Goal: Information Seeking & Learning: Learn about a topic

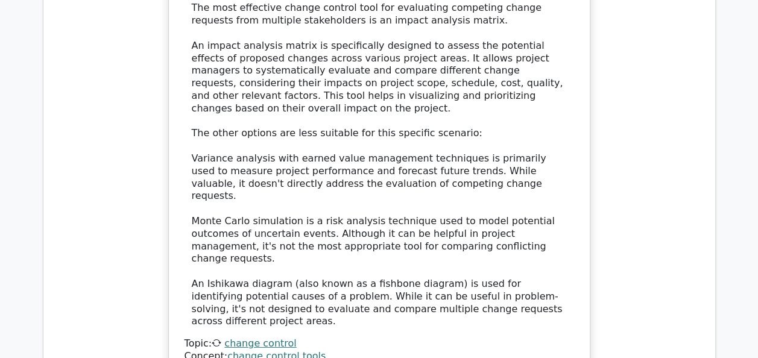
scroll to position [6153, 0]
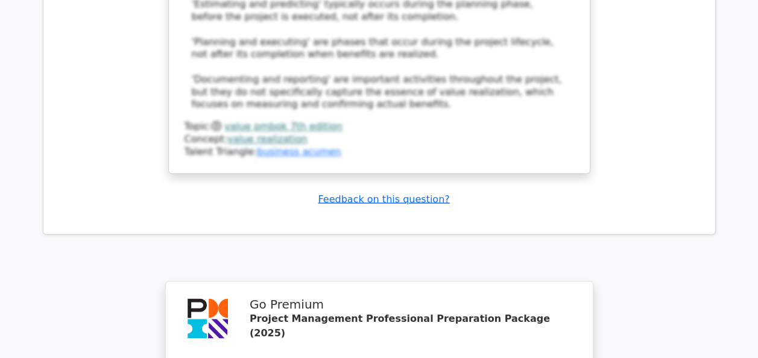
scroll to position [7807, 0]
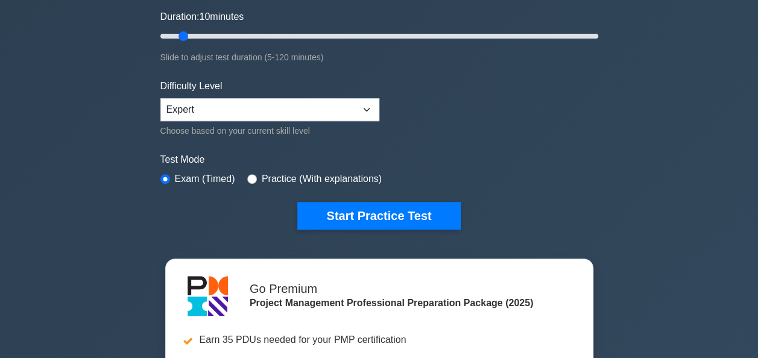
scroll to position [314, 0]
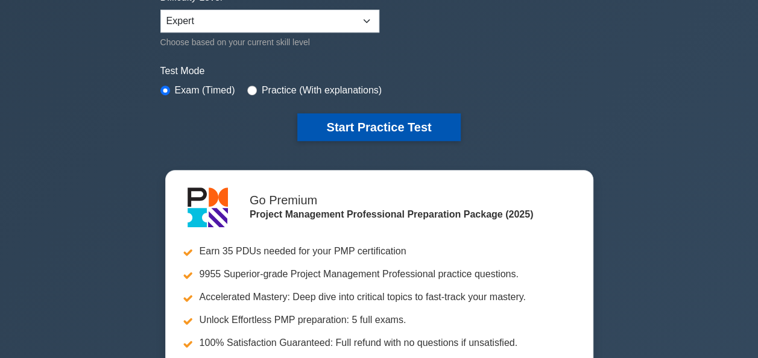
click at [401, 122] on button "Start Practice Test" at bounding box center [378, 127] width 163 height 28
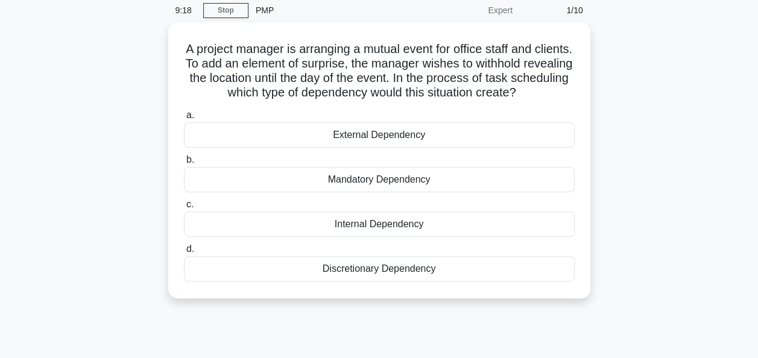
scroll to position [47, 0]
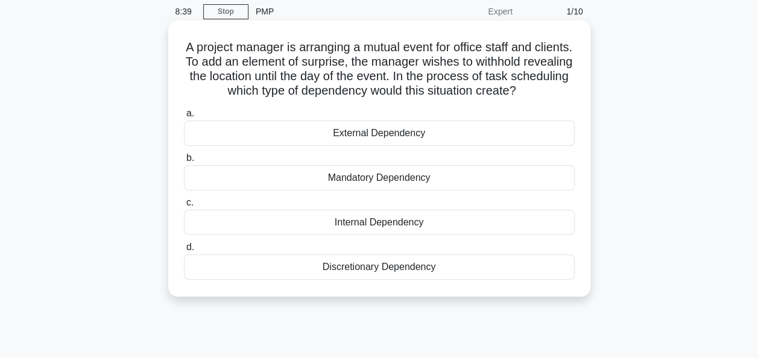
click at [379, 270] on div "Discretionary Dependency" at bounding box center [379, 267] width 391 height 25
click at [184, 252] on input "d. Discretionary Dependency" at bounding box center [184, 248] width 0 height 8
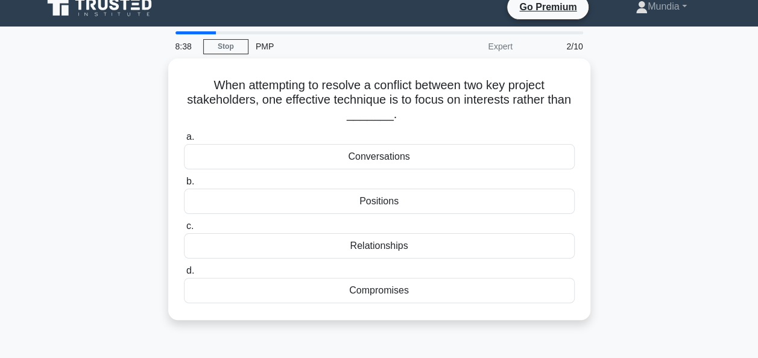
scroll to position [0, 0]
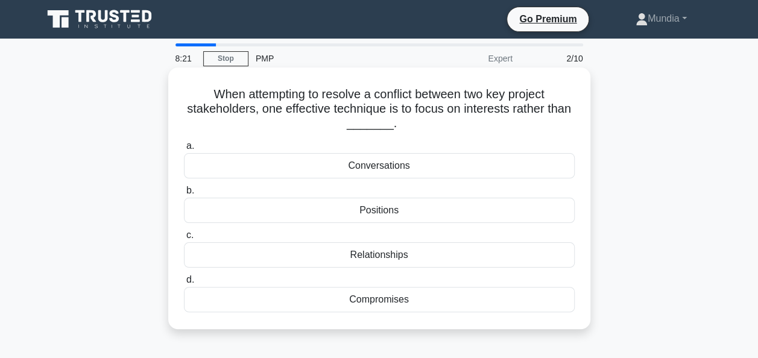
click at [369, 212] on div "Positions" at bounding box center [379, 210] width 391 height 25
click at [184, 195] on input "b. Positions" at bounding box center [184, 191] width 0 height 8
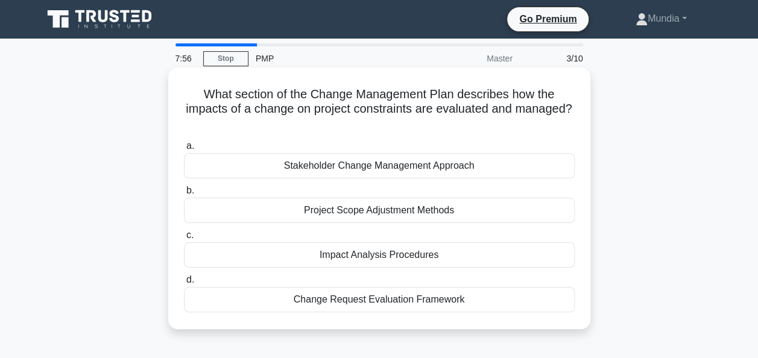
click at [380, 302] on div "Change Request Evaluation Framework" at bounding box center [379, 299] width 391 height 25
click at [184, 284] on input "d. Change Request Evaluation Framework" at bounding box center [184, 280] width 0 height 8
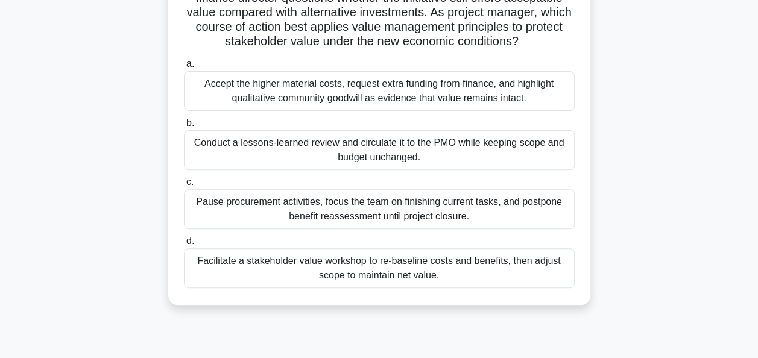
scroll to position [129, 0]
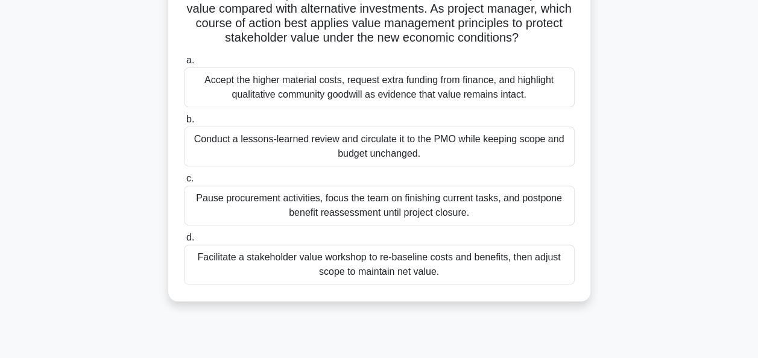
click at [357, 257] on div "Facilitate a stakeholder value workshop to re-baseline costs and benefits, then…" at bounding box center [379, 265] width 391 height 40
click at [184, 242] on input "d. Facilitate a stakeholder value workshop to re-baseline costs and benefits, t…" at bounding box center [184, 238] width 0 height 8
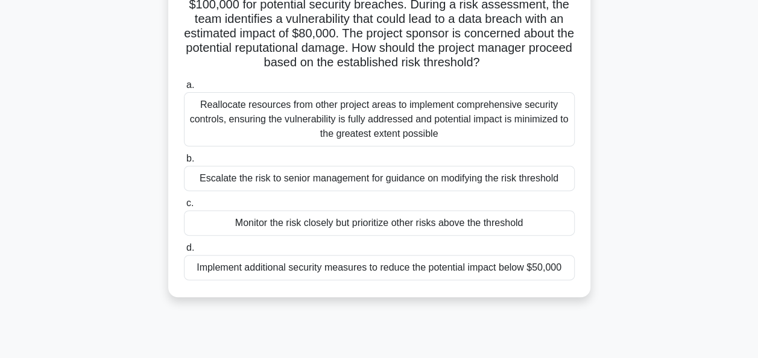
scroll to position [121, 0]
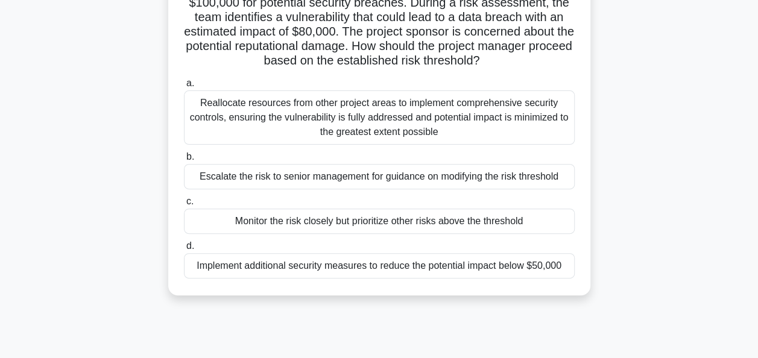
click at [396, 268] on div "Implement additional security measures to reduce the potential impact below $50…" at bounding box center [379, 265] width 391 height 25
click at [184, 250] on input "d. Implement additional security measures to reduce the potential impact below …" at bounding box center [184, 247] width 0 height 8
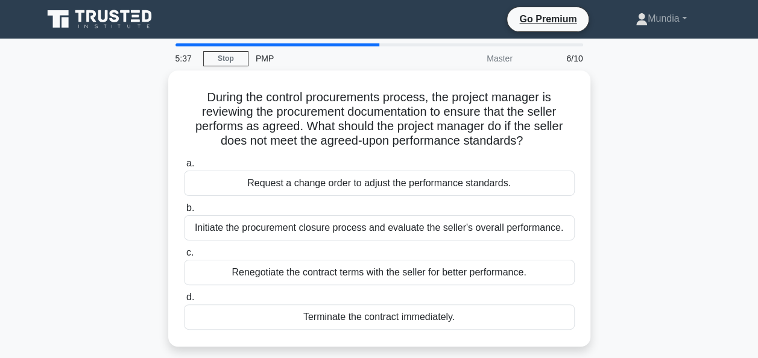
scroll to position [24, 0]
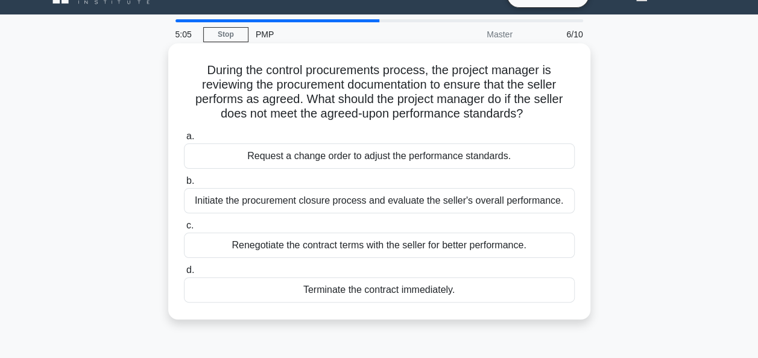
click at [329, 248] on div "Renegotiate the contract terms with the seller for better performance." at bounding box center [379, 245] width 391 height 25
click at [184, 230] on input "c. Renegotiate the contract terms with the seller for better performance." at bounding box center [184, 226] width 0 height 8
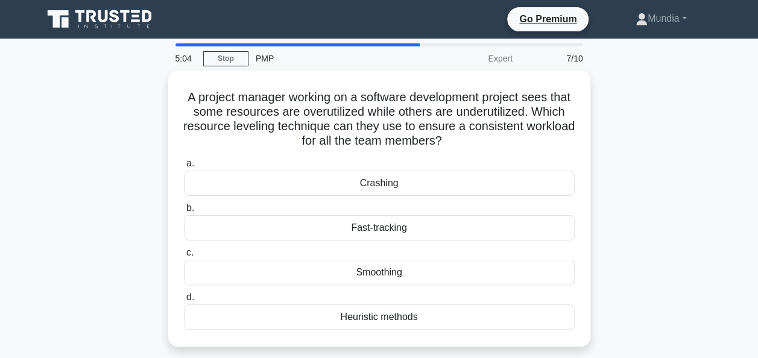
scroll to position [0, 0]
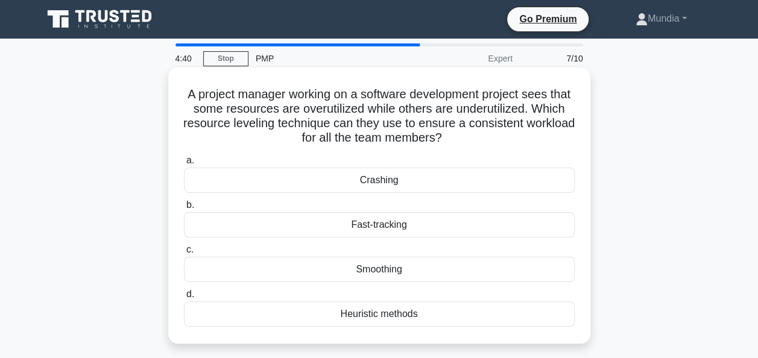
click at [375, 270] on div "Smoothing" at bounding box center [379, 269] width 391 height 25
click at [184, 254] on input "c. Smoothing" at bounding box center [184, 250] width 0 height 8
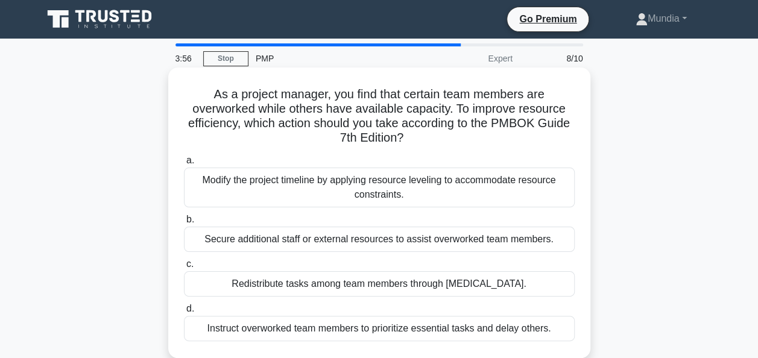
click at [373, 185] on div "Modify the project timeline by applying resource leveling to accommodate resour…" at bounding box center [379, 188] width 391 height 40
click at [184, 165] on input "a. Modify the project timeline by applying resource leveling to accommodate res…" at bounding box center [184, 161] width 0 height 8
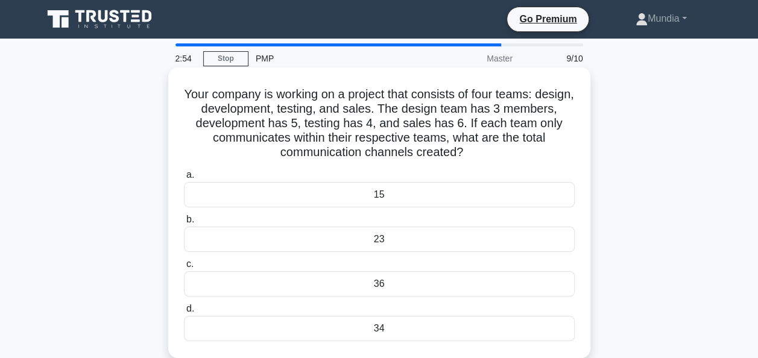
click at [376, 333] on div "34" at bounding box center [379, 328] width 391 height 25
click at [184, 313] on input "d. 34" at bounding box center [184, 309] width 0 height 8
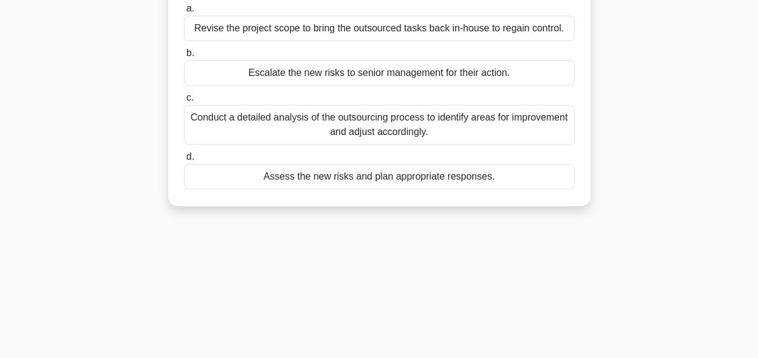
scroll to position [169, 0]
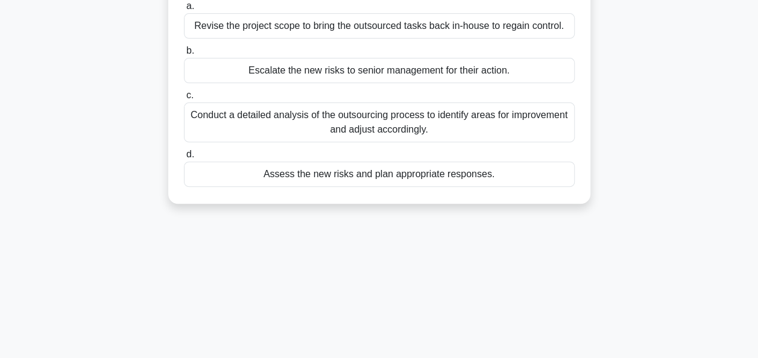
click at [352, 177] on div "Assess the new risks and plan appropriate responses." at bounding box center [379, 174] width 391 height 25
click at [184, 159] on input "d. Assess the new risks and plan appropriate responses." at bounding box center [184, 155] width 0 height 8
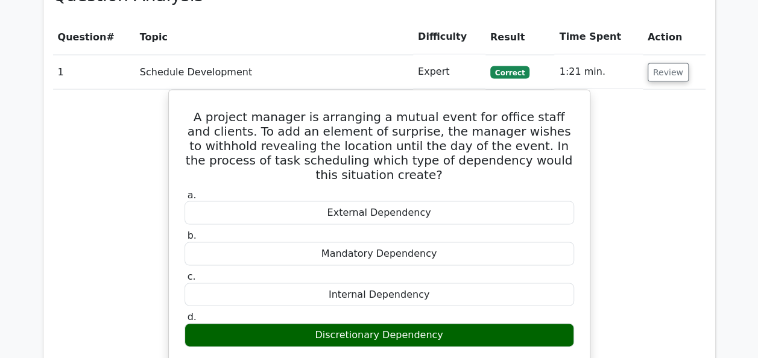
scroll to position [1083, 0]
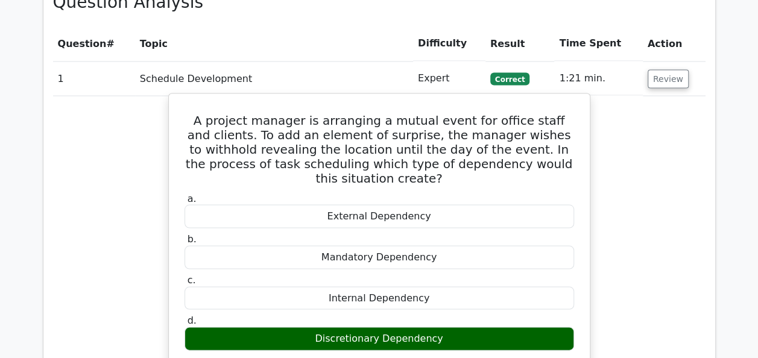
drag, startPoint x: 422, startPoint y: 240, endPoint x: 196, endPoint y: 56, distance: 291.5
click at [196, 98] on div "A project manager is arranging a mutual event for office staff and clients. To …" at bounding box center [379, 345] width 411 height 494
copy div "A project manager is arranging a mutual event for office staff and clients. To …"
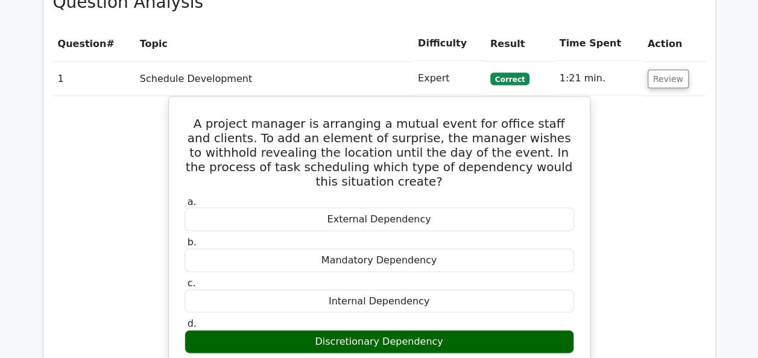
click at [597, 185] on div "A project manager is arranging a mutual event for office staff and clients. To …" at bounding box center [379, 355] width 653 height 519
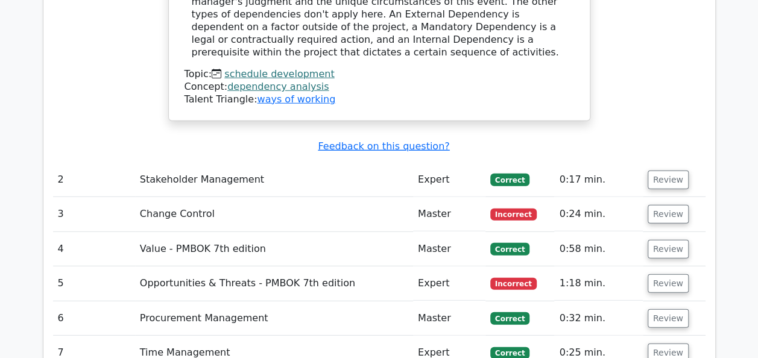
scroll to position [1566, 0]
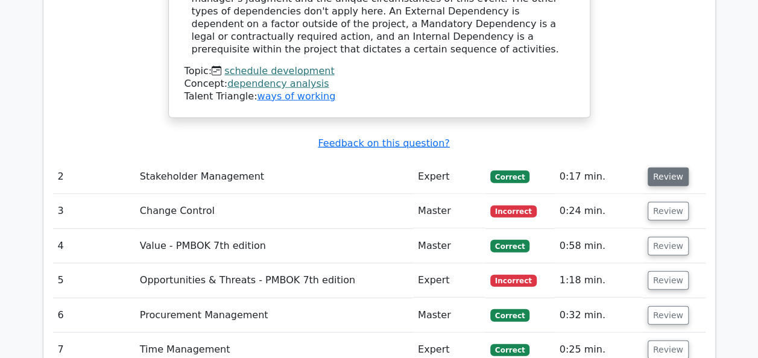
click at [662, 168] on button "Review" at bounding box center [668, 177] width 41 height 19
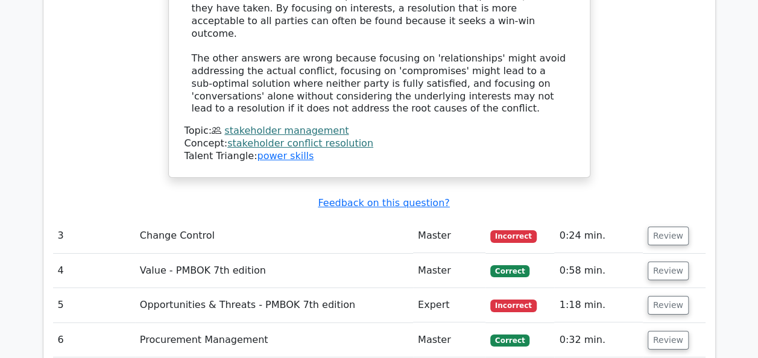
scroll to position [2096, 0]
click at [668, 226] on button "Review" at bounding box center [668, 235] width 41 height 19
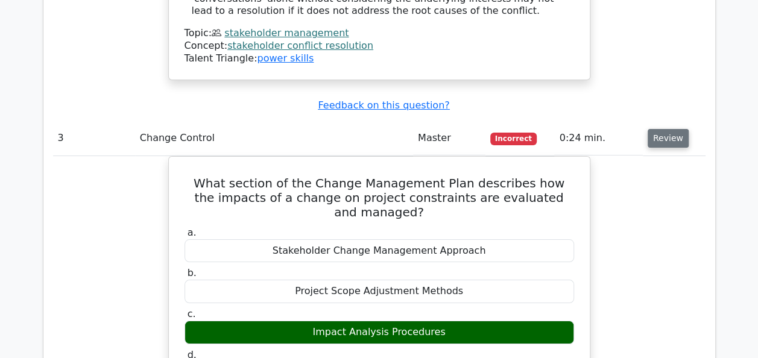
scroll to position [2193, 0]
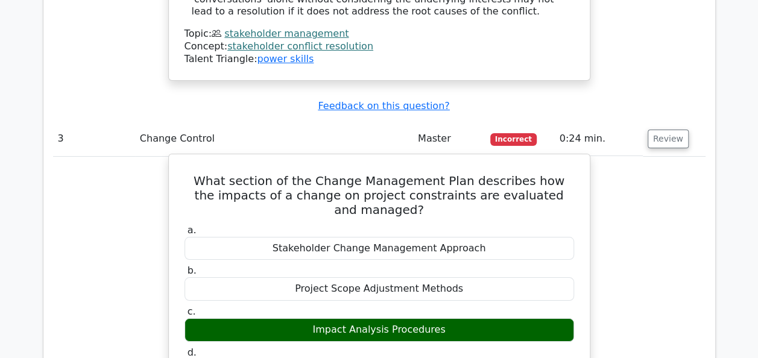
drag, startPoint x: 194, startPoint y: 75, endPoint x: 571, endPoint y: 272, distance: 425.3
copy div "What section of the Change Management Plan describes how the impacts of a chang…"
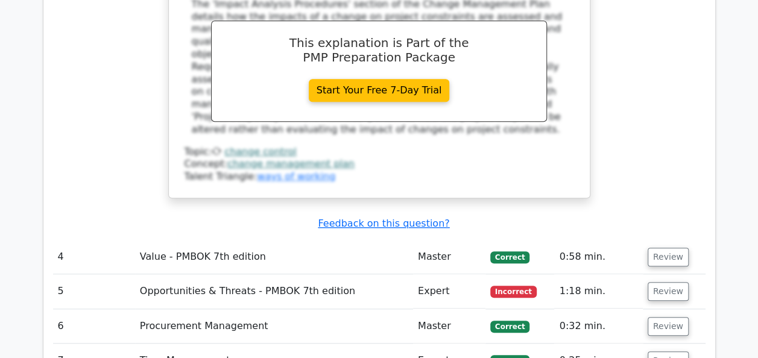
scroll to position [2651, 0]
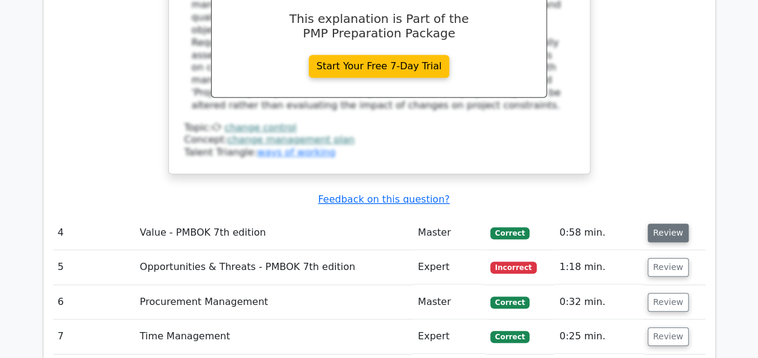
click at [673, 224] on button "Review" at bounding box center [668, 233] width 41 height 19
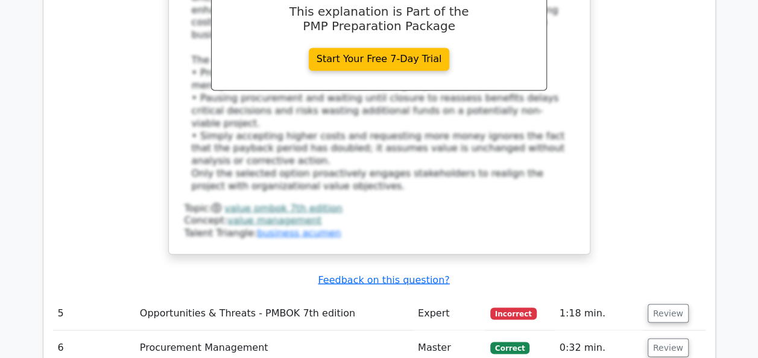
scroll to position [3351, 0]
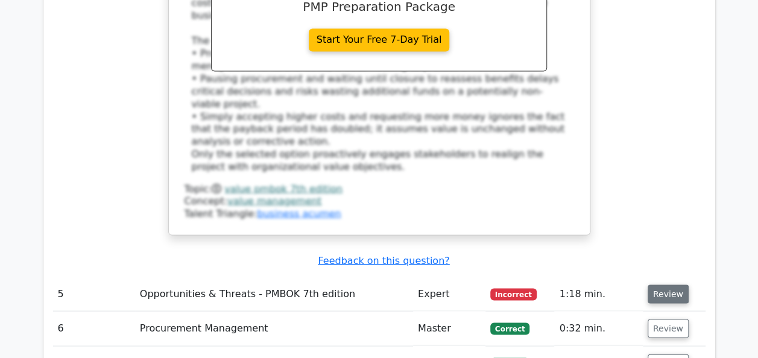
click at [668, 285] on button "Review" at bounding box center [668, 294] width 41 height 19
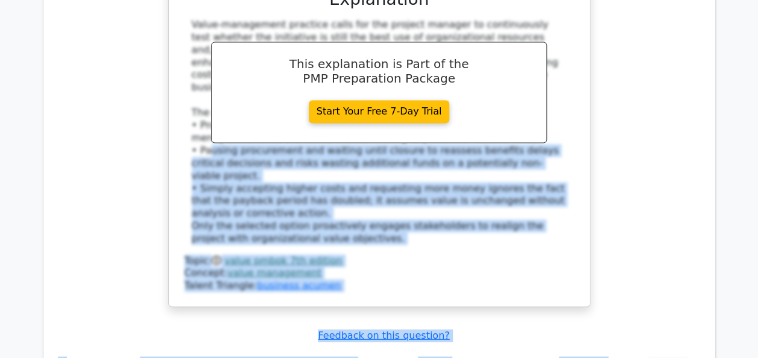
scroll to position [3226, 0]
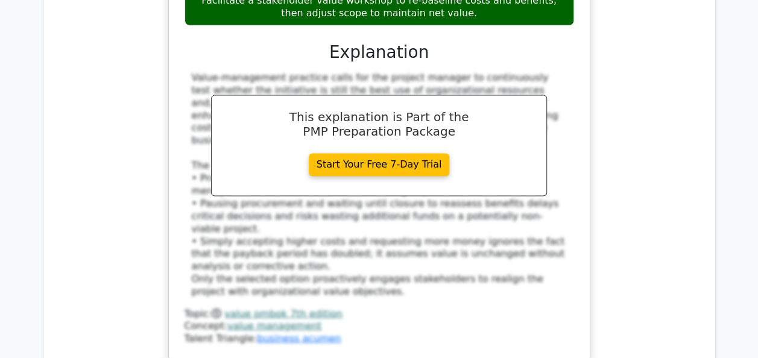
drag, startPoint x: 367, startPoint y: 63, endPoint x: 208, endPoint y: 281, distance: 269.3
copy div "A software development project team is working on a critical application for a …"
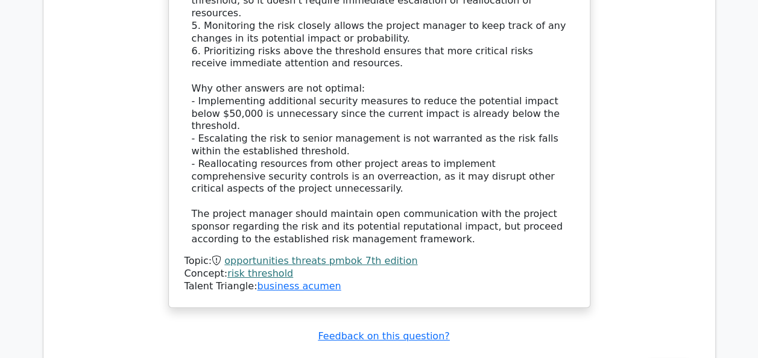
scroll to position [4192, 0]
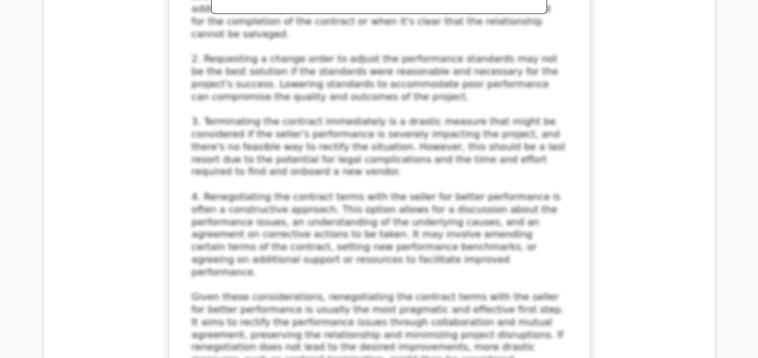
scroll to position [5036, 0]
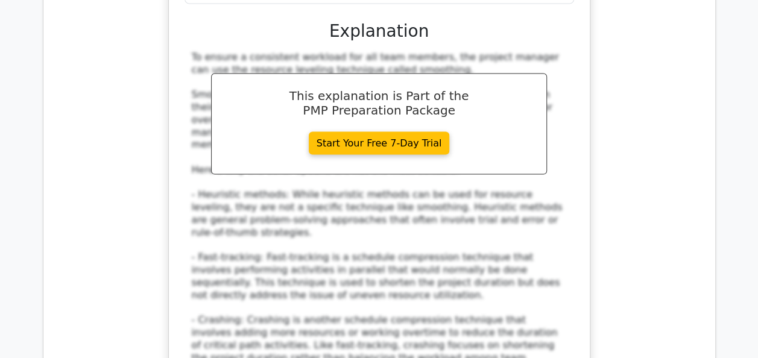
scroll to position [5808, 0]
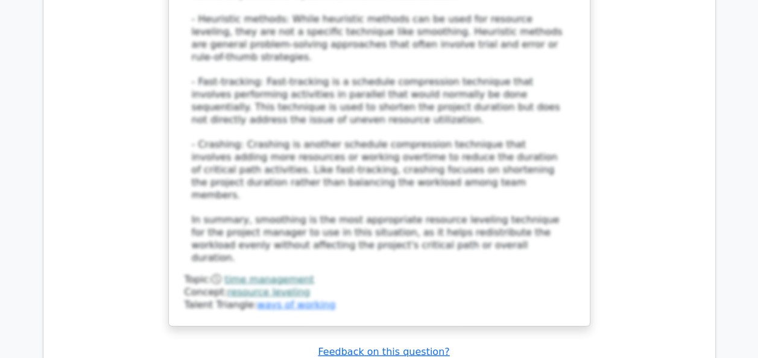
scroll to position [5912, 0]
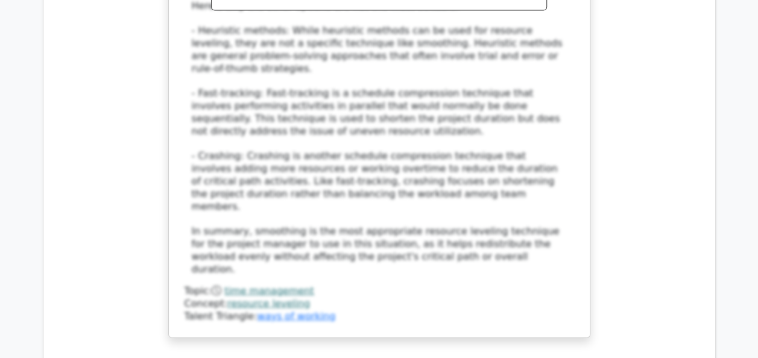
drag, startPoint x: 524, startPoint y: 276, endPoint x: 191, endPoint y: 70, distance: 391.7
copy div "As a project manager, you find that certain team members are overworked while o…"
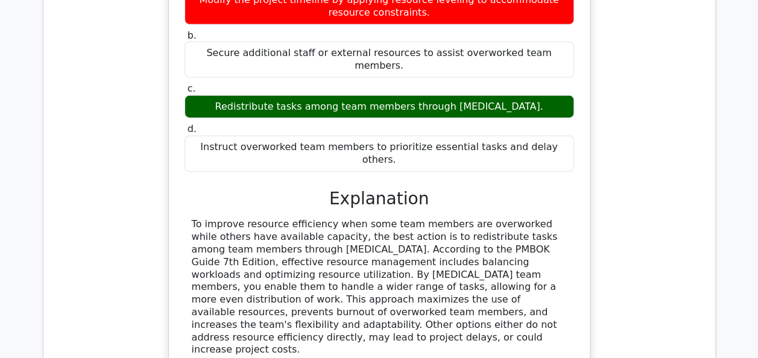
scroll to position [6442, 0]
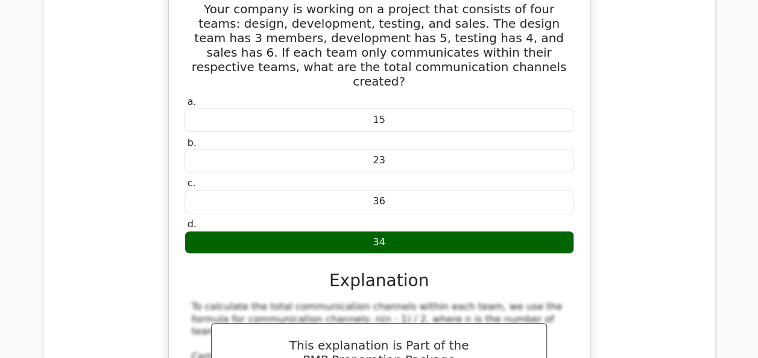
scroll to position [6949, 0]
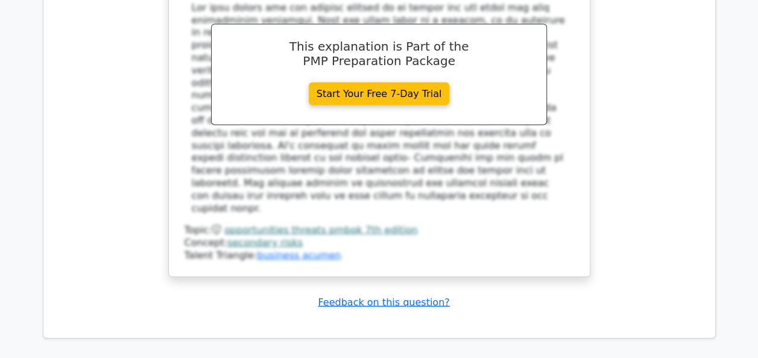
scroll to position [8018, 0]
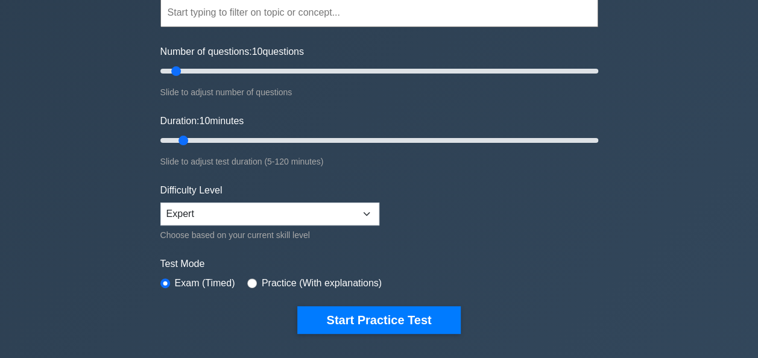
scroll to position [217, 0]
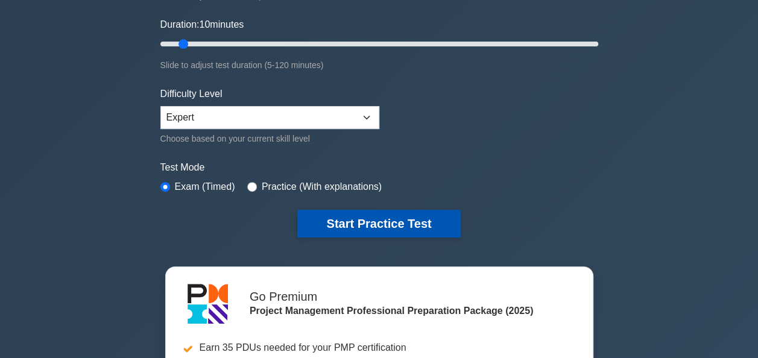
click at [430, 216] on button "Start Practice Test" at bounding box center [378, 224] width 163 height 28
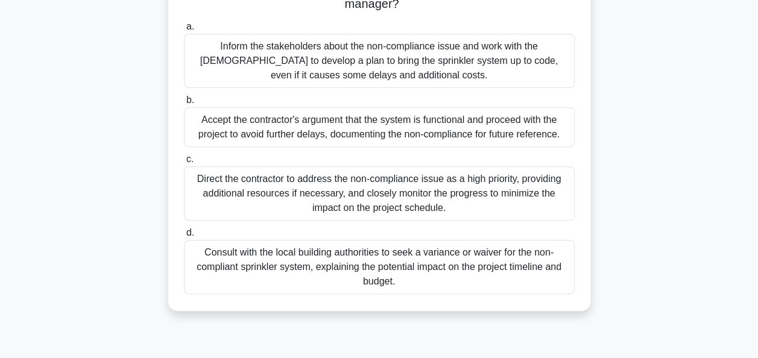
scroll to position [193, 0]
click at [382, 56] on div "Inform the stakeholders about the non-compliance issue and work with the contra…" at bounding box center [379, 60] width 391 height 54
click at [184, 30] on input "a. Inform the stakeholders about the non-compliance issue and work with the con…" at bounding box center [184, 26] width 0 height 8
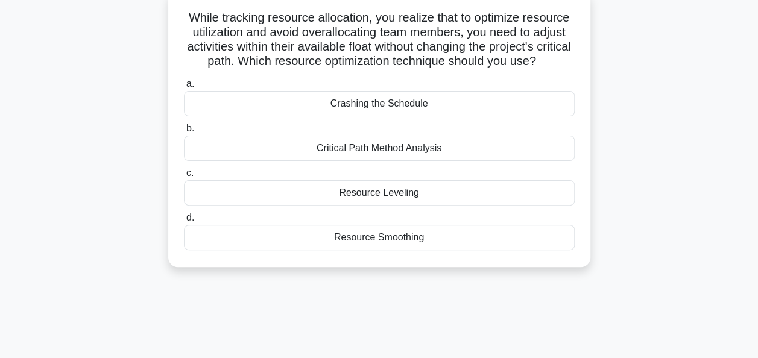
scroll to position [71, 0]
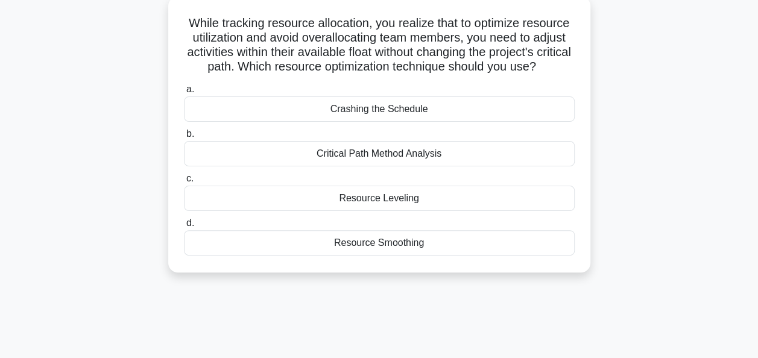
click at [390, 122] on div "Crashing the Schedule" at bounding box center [379, 109] width 391 height 25
click at [184, 94] on input "a. Crashing the Schedule" at bounding box center [184, 90] width 0 height 8
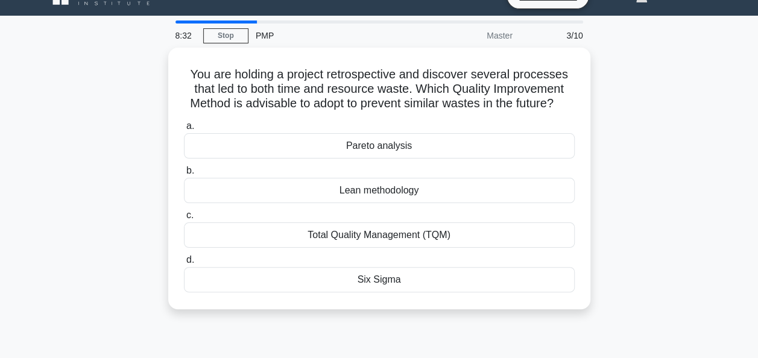
scroll to position [24, 0]
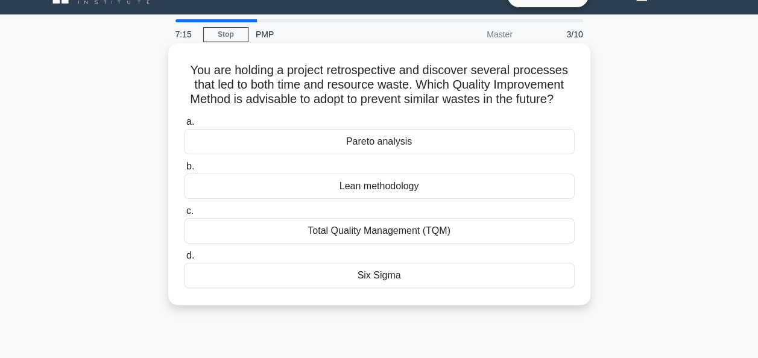
click at [393, 244] on div "Total Quality Management (TQM)" at bounding box center [379, 230] width 391 height 25
click at [184, 215] on input "c. Total Quality Management (TQM)" at bounding box center [184, 212] width 0 height 8
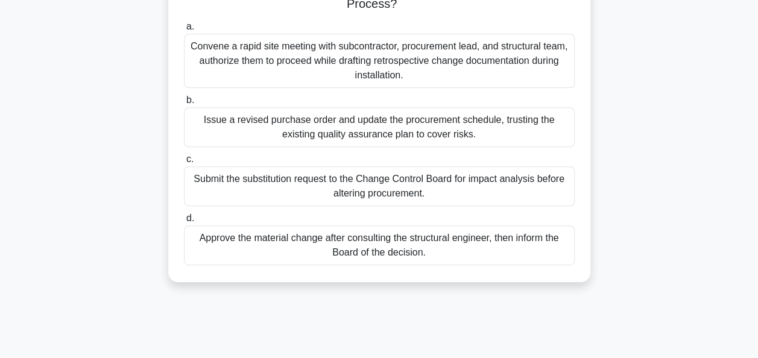
scroll to position [193, 0]
click at [402, 185] on div "Submit the substitution request to the Change Control Board for impact analysis…" at bounding box center [379, 185] width 391 height 40
click at [184, 162] on input "c. Submit the substitution request to the Change Control Board for impact analy…" at bounding box center [184, 158] width 0 height 8
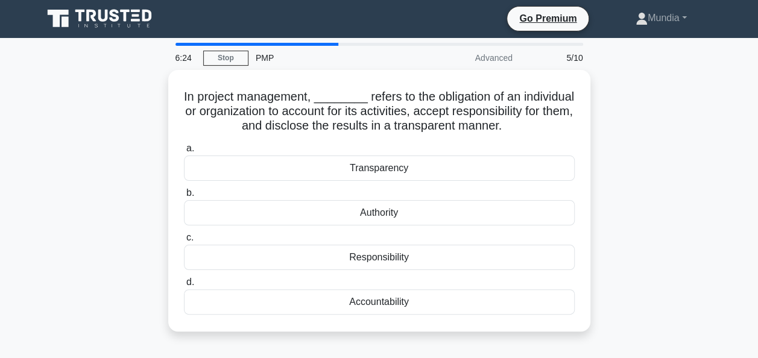
scroll to position [0, 0]
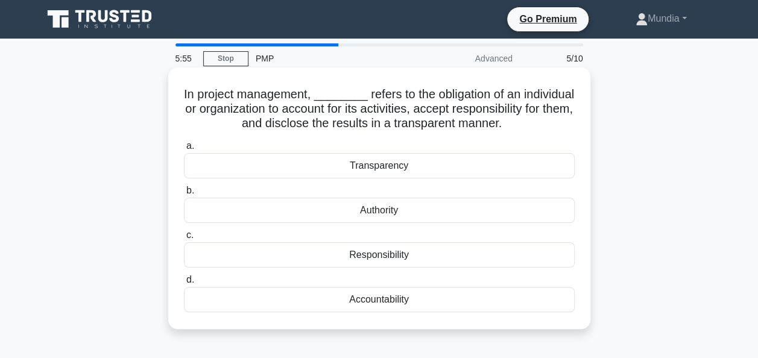
click at [382, 297] on div "Accountability" at bounding box center [379, 299] width 391 height 25
click at [184, 284] on input "d. Accountability" at bounding box center [184, 280] width 0 height 8
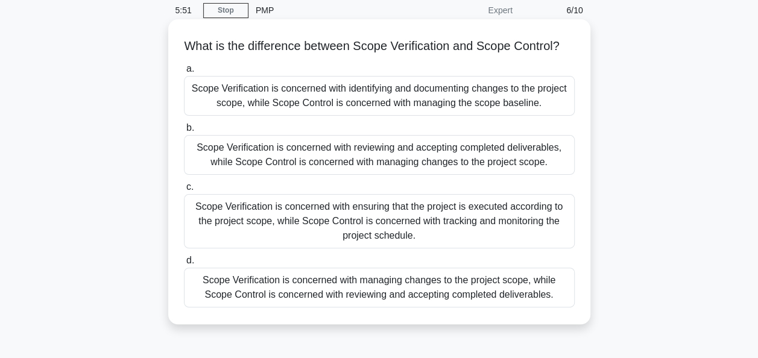
scroll to position [72, 0]
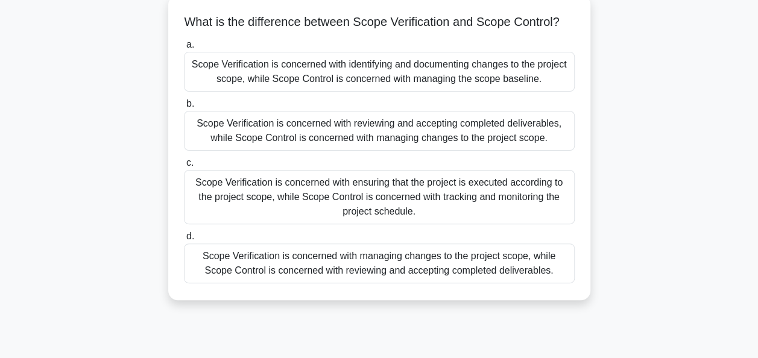
click at [355, 148] on div "Scope Verification is concerned with reviewing and accepting completed delivera…" at bounding box center [379, 131] width 391 height 40
click at [184, 108] on input "b. Scope Verification is concerned with reviewing and accepting completed deliv…" at bounding box center [184, 104] width 0 height 8
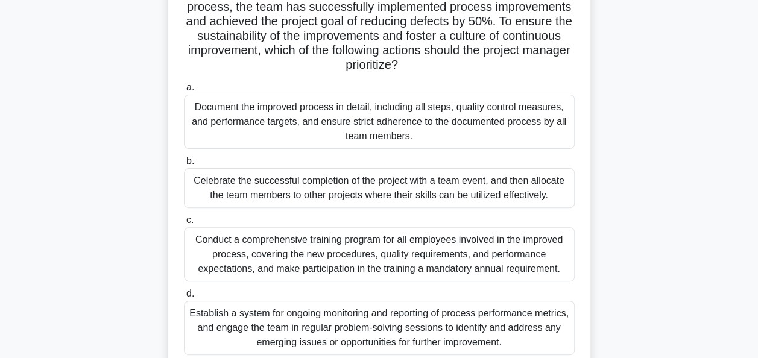
scroll to position [100, 0]
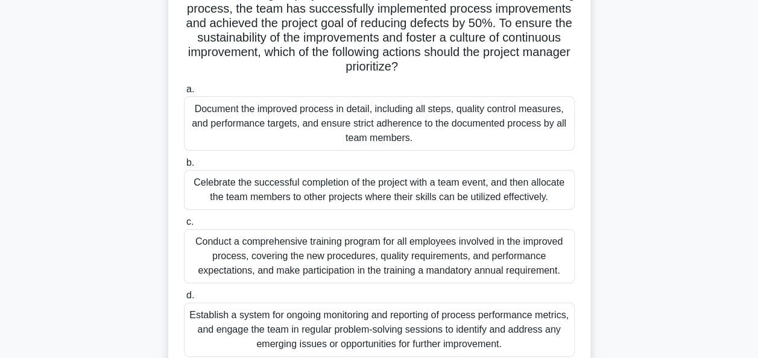
click at [343, 118] on div "Document the improved process in detail, including all steps, quality control m…" at bounding box center [379, 124] width 391 height 54
click at [184, 94] on input "a. Document the improved process in detail, including all steps, quality contro…" at bounding box center [184, 90] width 0 height 8
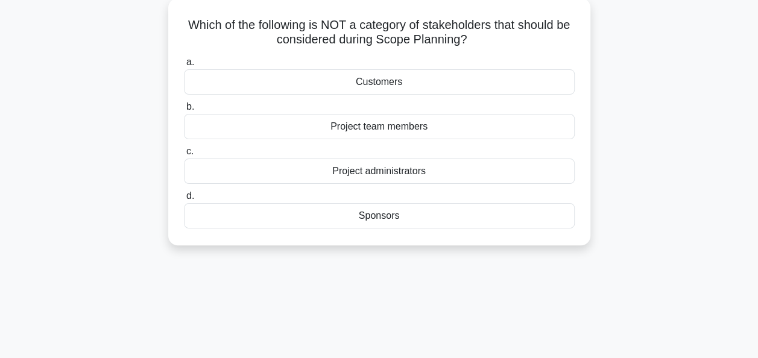
scroll to position [97, 0]
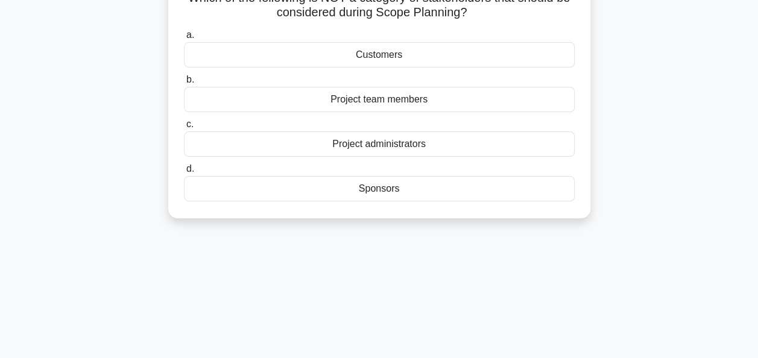
click at [367, 145] on div "Project administrators" at bounding box center [379, 144] width 391 height 25
click at [184, 128] on input "c. Project administrators" at bounding box center [184, 125] width 0 height 8
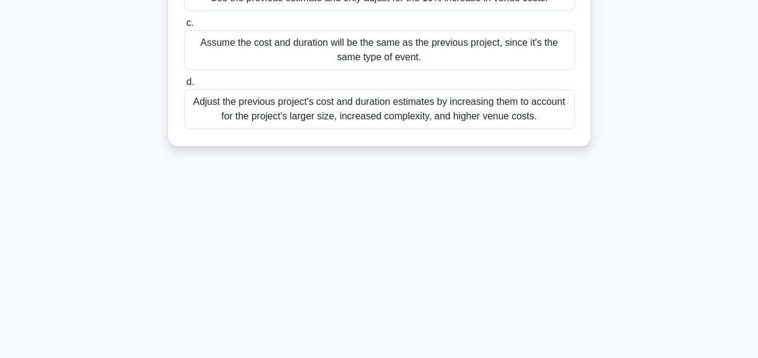
scroll to position [290, 0]
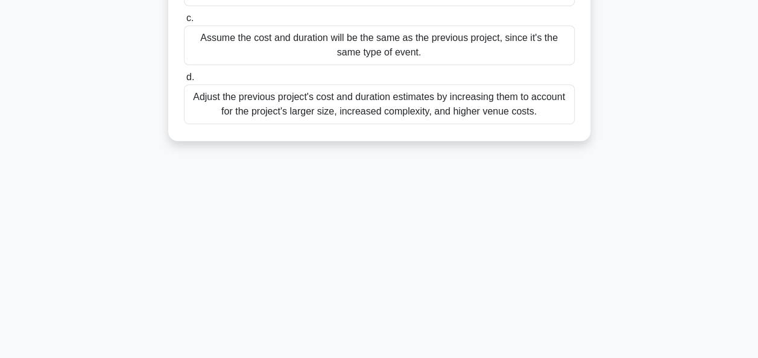
click at [381, 124] on div "Adjust the previous project's cost and duration estimates by increasing them to…" at bounding box center [379, 104] width 391 height 40
click at [184, 81] on input "d. Adjust the previous project's cost and duration estimates by increasing them…" at bounding box center [184, 78] width 0 height 8
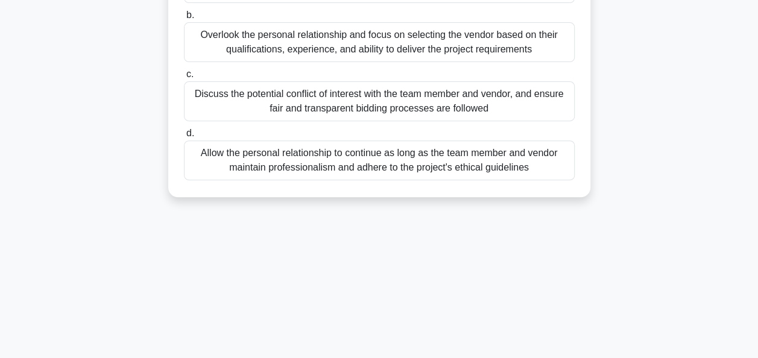
scroll to position [217, 0]
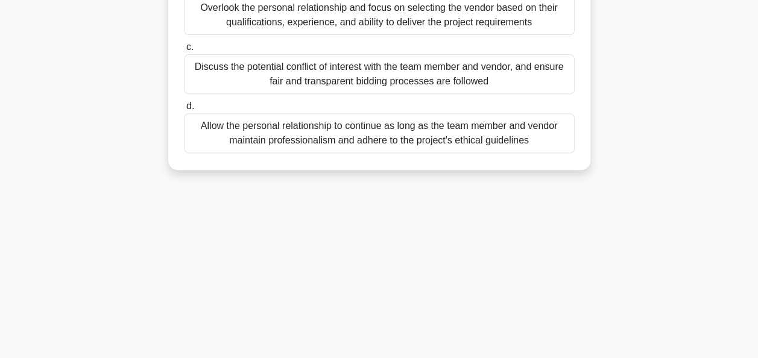
click at [350, 78] on div "Discuss the potential conflict of interest with the team member and vendor, and…" at bounding box center [379, 74] width 391 height 40
click at [184, 51] on input "c. Discuss the potential conflict of interest with the team member and vendor, …" at bounding box center [184, 47] width 0 height 8
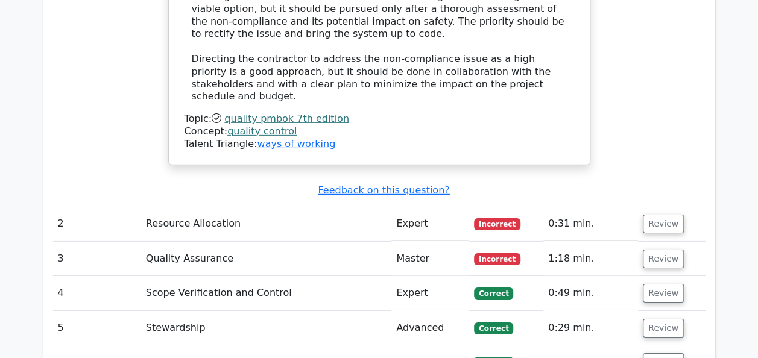
scroll to position [1786, 0]
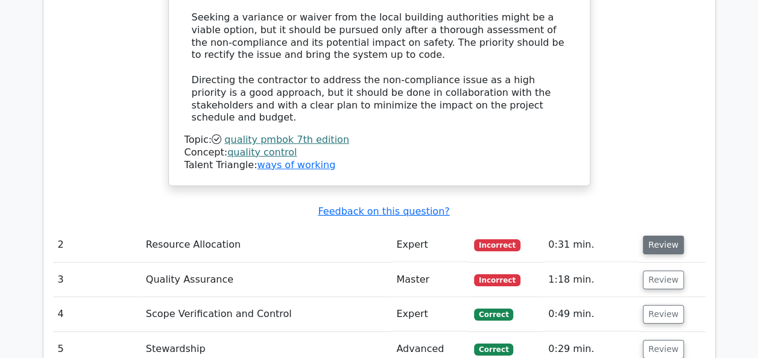
click at [664, 236] on button "Review" at bounding box center [663, 245] width 41 height 19
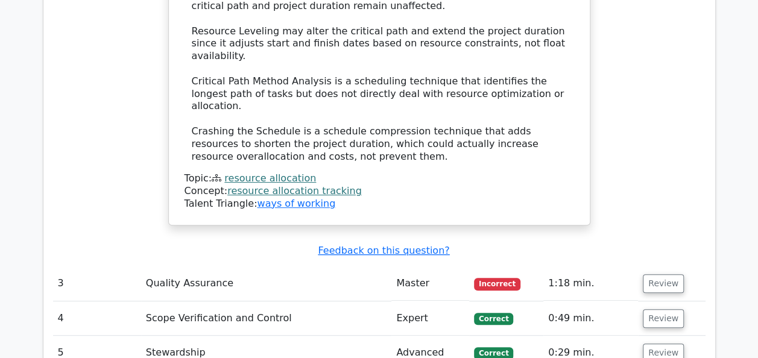
scroll to position [2413, 0]
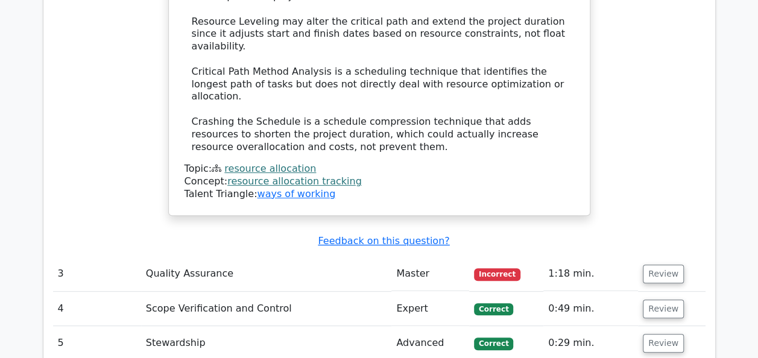
click at [664, 265] on button "Review" at bounding box center [663, 274] width 41 height 19
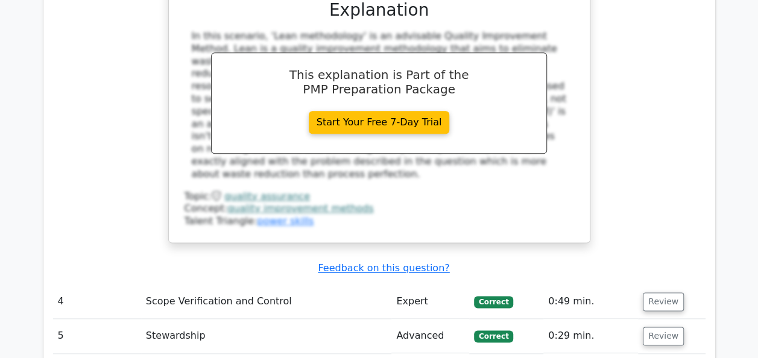
scroll to position [2968, 0]
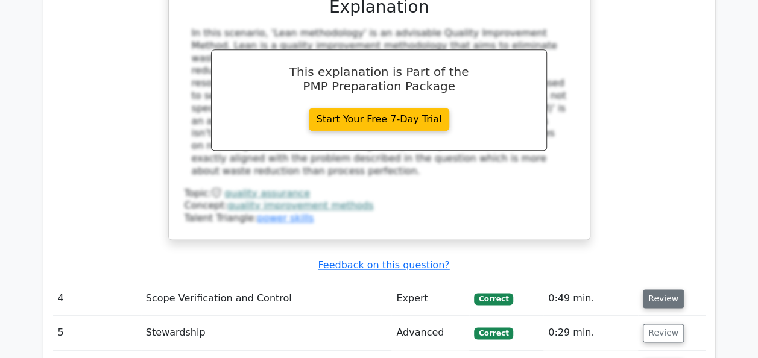
click at [659, 290] on button "Review" at bounding box center [663, 299] width 41 height 19
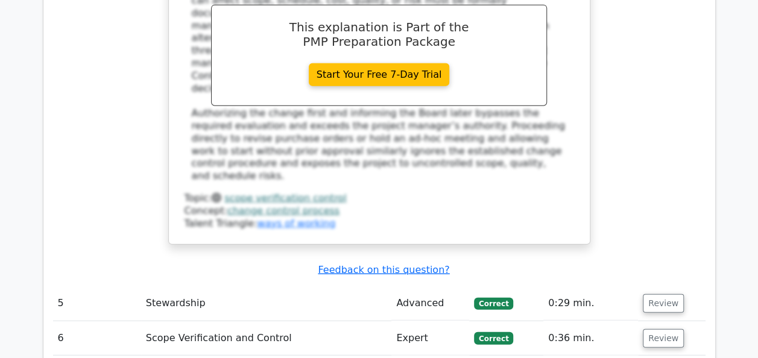
scroll to position [3716, 0]
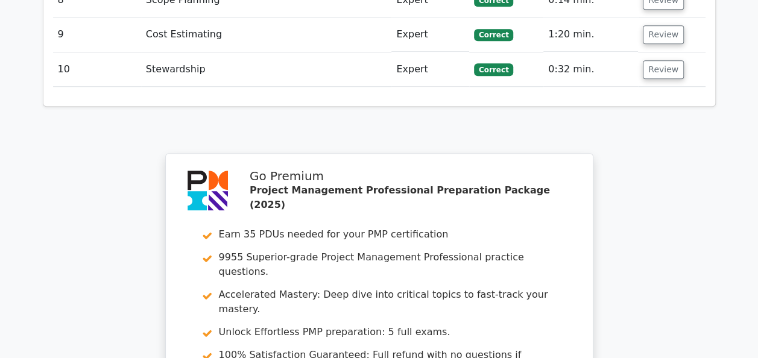
scroll to position [5031, 0]
